Goal: Information Seeking & Learning: Learn about a topic

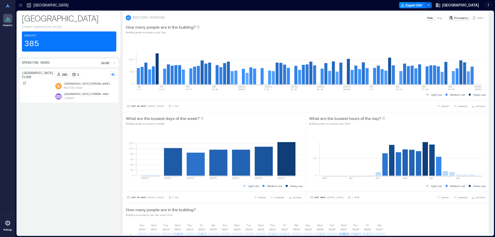
drag, startPoint x: 20, startPoint y: 6, endPoint x: 27, endPoint y: 15, distance: 11.3
click at [20, 6] on icon at bounding box center [20, 6] width 3 height 1
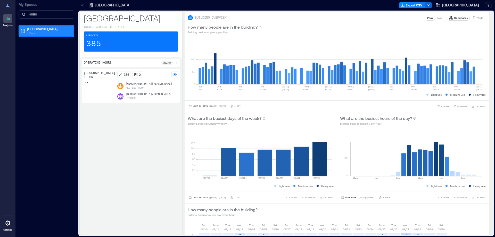
click at [39, 31] on p "1 Floor" at bounding box center [48, 33] width 43 height 4
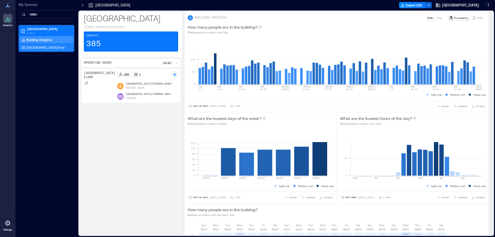
click at [43, 45] on div "[GEOGRAPHIC_DATA] Floor" at bounding box center [45, 47] width 50 height 5
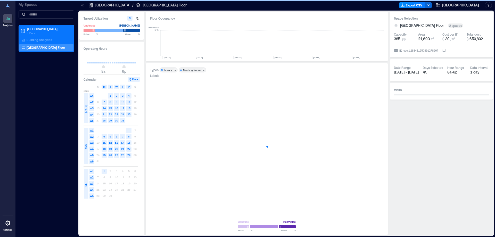
scroll to position [0, 481]
click at [132, 86] on div "S" at bounding box center [134, 86] width 5 height 4
click at [134, 87] on span "S" at bounding box center [135, 86] width 2 height 4
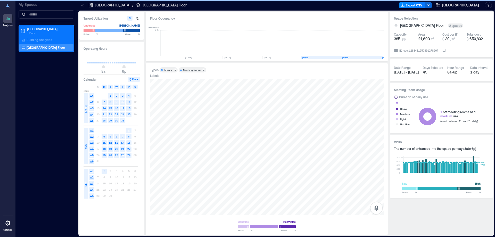
click at [134, 87] on span "S" at bounding box center [135, 86] width 2 height 4
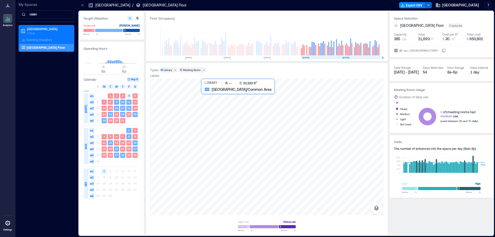
click at [264, 182] on div at bounding box center [266, 147] width 233 height 137
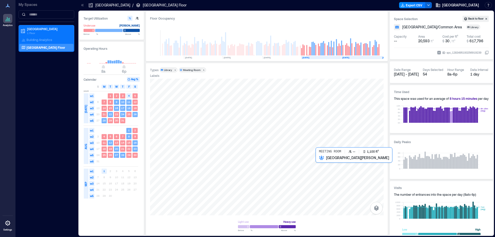
click at [326, 173] on div at bounding box center [266, 147] width 233 height 137
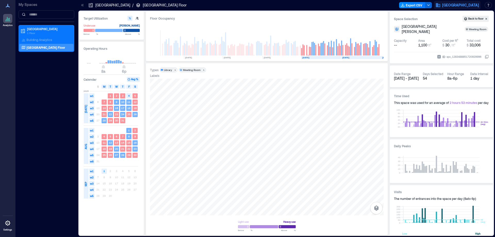
click at [474, 4] on span "[GEOGRAPHIC_DATA]" at bounding box center [460, 5] width 37 height 5
click at [446, 36] on button "Logout" at bounding box center [450, 35] width 47 height 8
